Goal: Task Accomplishment & Management: Use online tool/utility

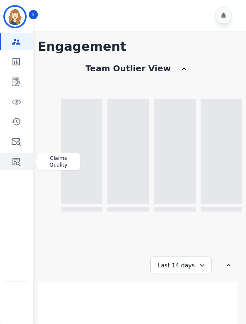
click at [18, 163] on icon "Sidebar" at bounding box center [16, 161] width 10 height 10
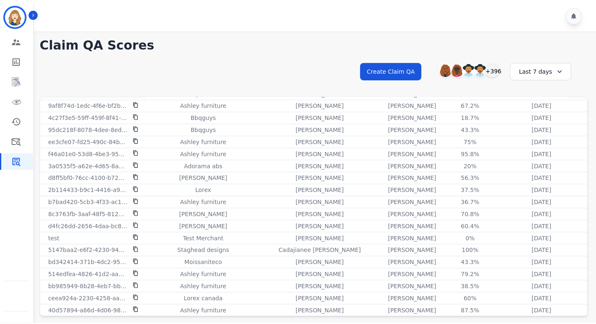
scroll to position [627, 0]
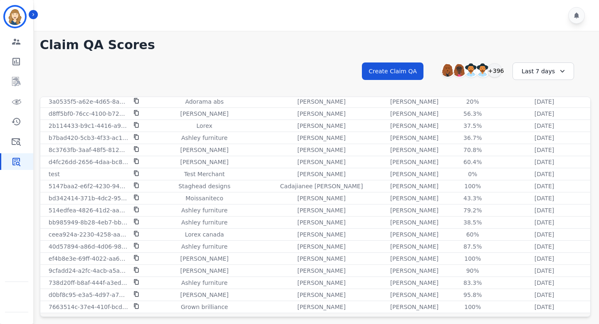
click at [249, 69] on icon at bounding box center [562, 71] width 8 height 8
click at [249, 161] on li "Last 12 months" at bounding box center [549, 166] width 42 height 17
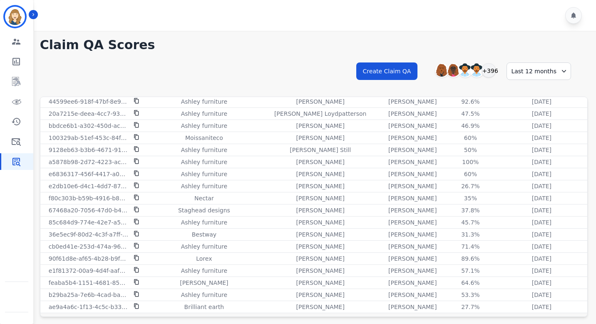
scroll to position [22, 0]
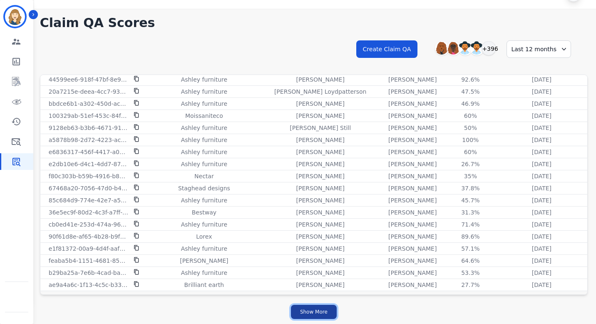
click at [249, 309] on button "Show More" at bounding box center [314, 312] width 46 height 14
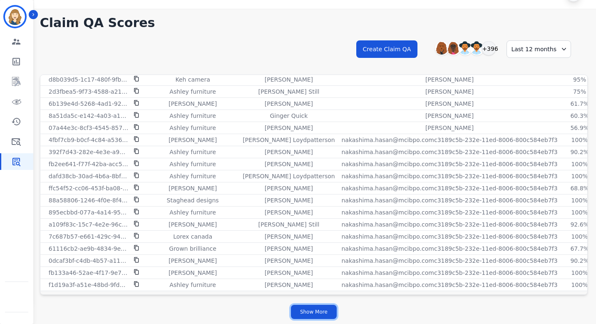
scroll to position [2182, 0]
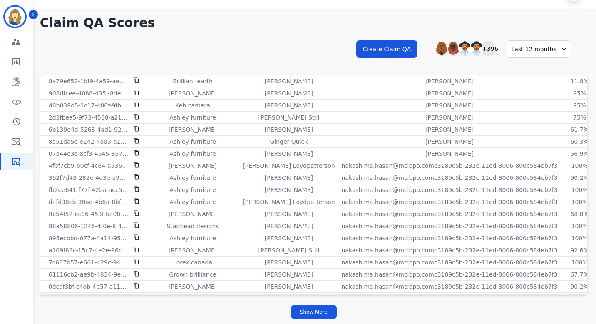
click at [249, 50] on div "+396" at bounding box center [488, 48] width 14 height 14
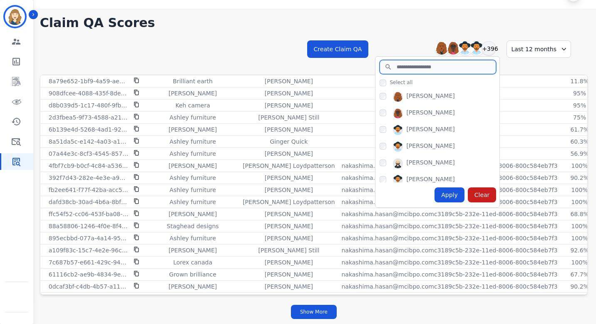
click at [249, 71] on input "search" at bounding box center [438, 67] width 117 height 14
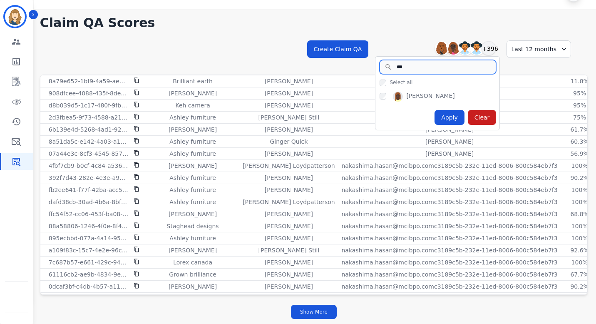
type input "***"
copy div "[PERSON_NAME]"
drag, startPoint x: 457, startPoint y: 95, endPoint x: 411, endPoint y: 94, distance: 46.2
click at [249, 94] on div "[PERSON_NAME]" at bounding box center [430, 97] width 48 height 10
